Goal: Go to known website: Access a specific website the user already knows

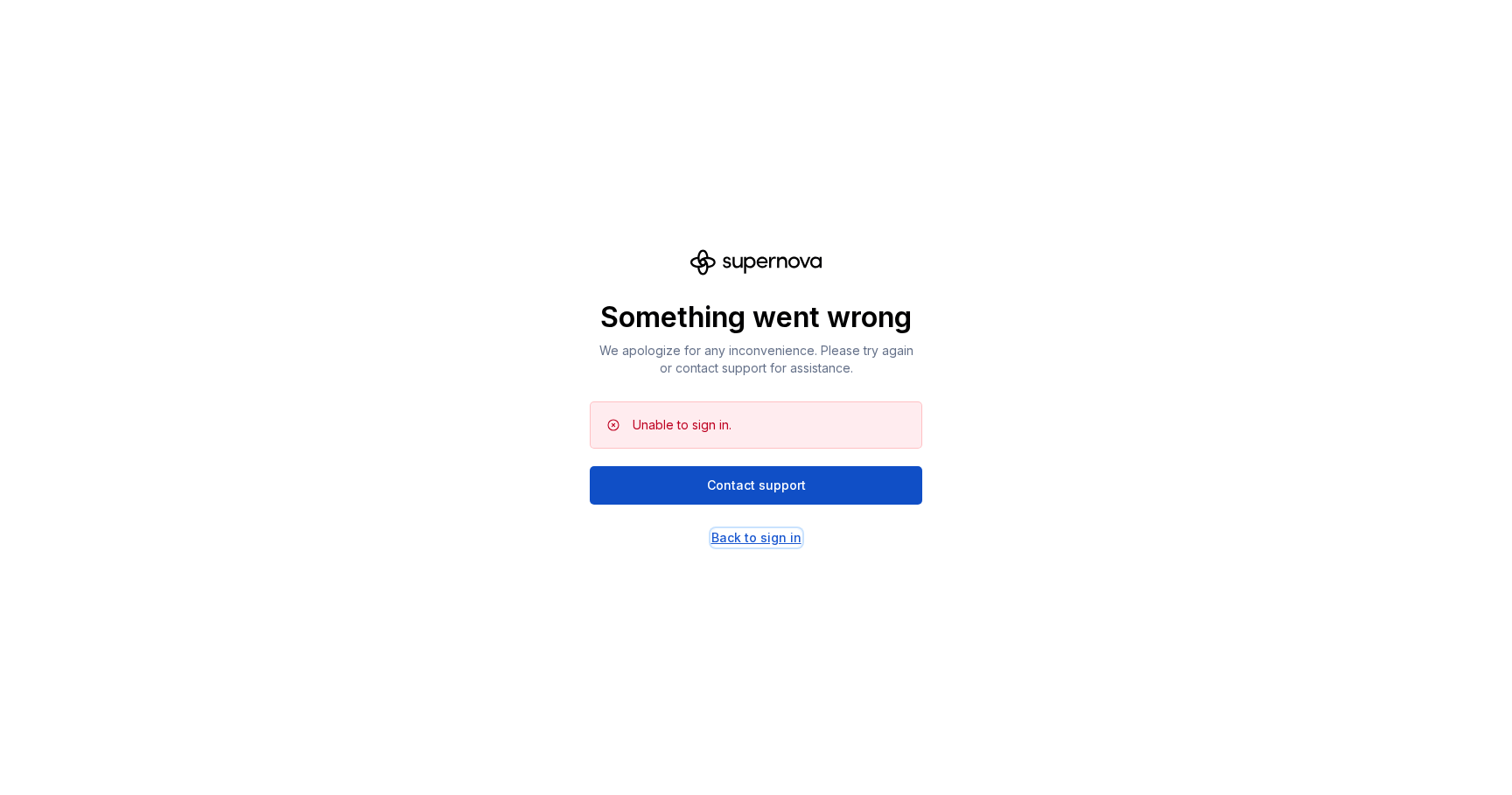
click at [786, 538] on div "Back to sign in" at bounding box center [756, 538] width 90 height 17
